Goal: Find specific page/section: Find specific page/section

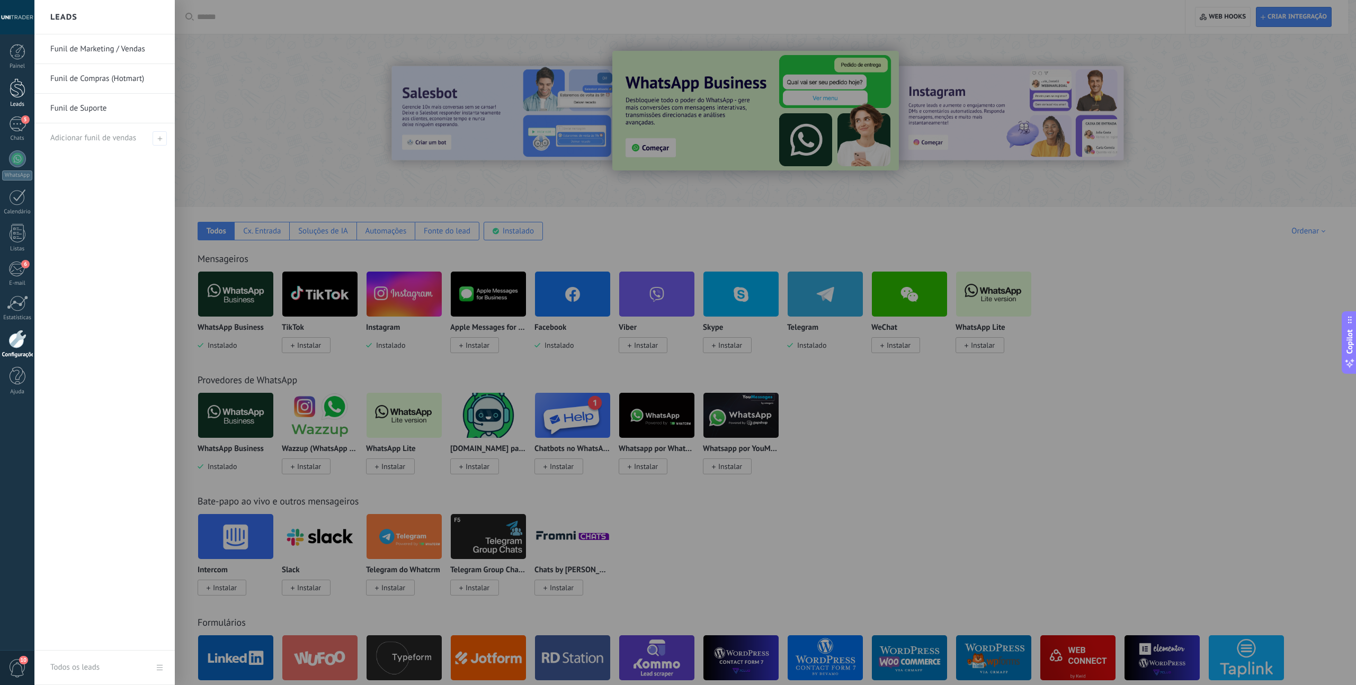
click at [14, 87] on div at bounding box center [18, 88] width 16 height 20
